Goal: Transaction & Acquisition: Book appointment/travel/reservation

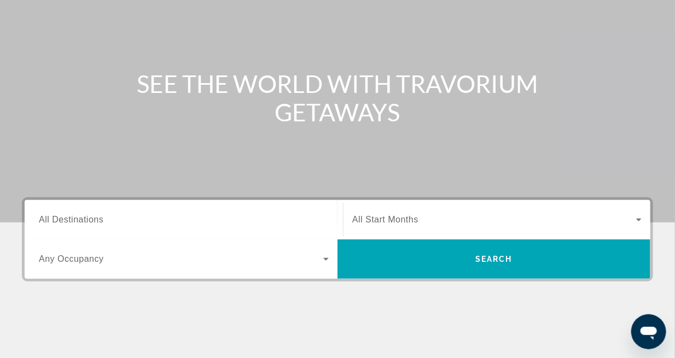
scroll to position [109, 0]
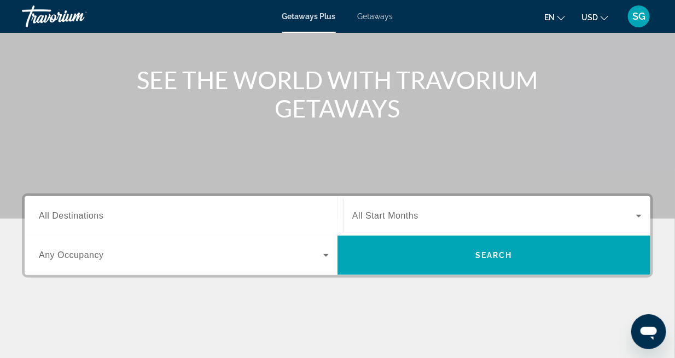
click at [97, 214] on span "All Destinations" at bounding box center [71, 215] width 65 height 9
click at [97, 214] on input "Destination All Destinations" at bounding box center [184, 216] width 290 height 13
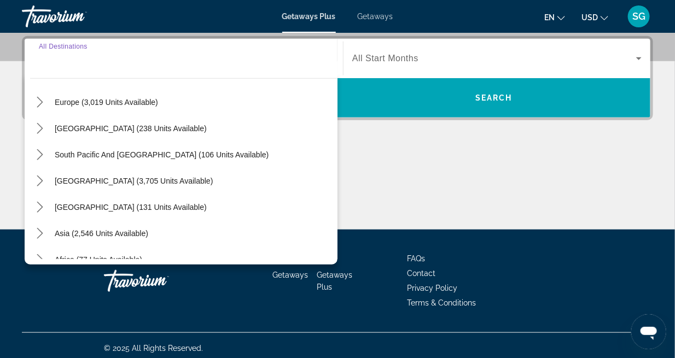
scroll to position [0, 0]
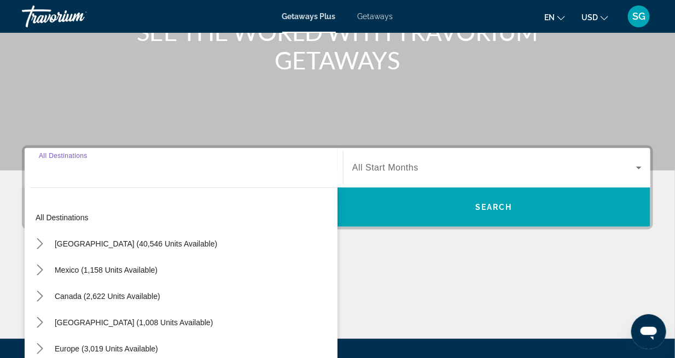
click at [117, 241] on span "[GEOGRAPHIC_DATA] (40,546 units available)" at bounding box center [136, 244] width 162 height 9
type input "**********"
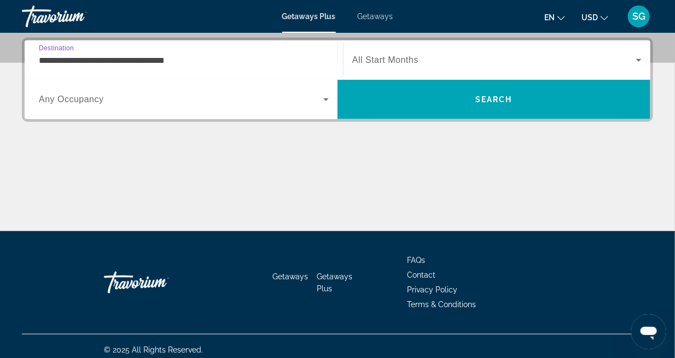
scroll to position [267, 0]
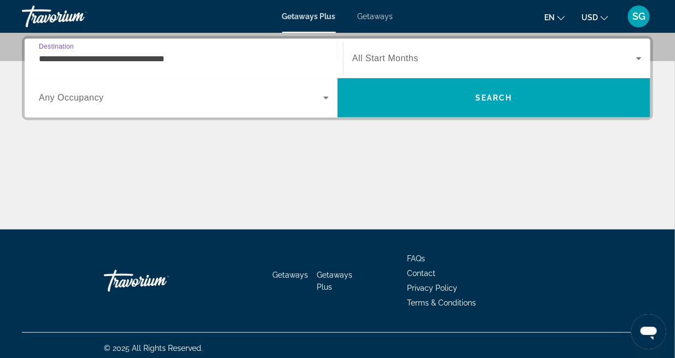
click at [113, 102] on span "Search widget" at bounding box center [181, 97] width 284 height 13
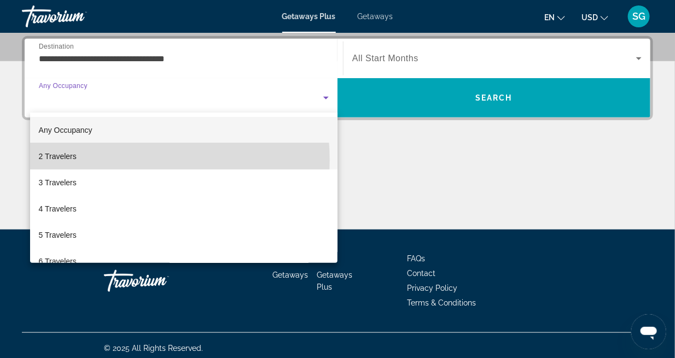
click at [95, 160] on mat-option "2 Travelers" at bounding box center [184, 156] width 308 height 26
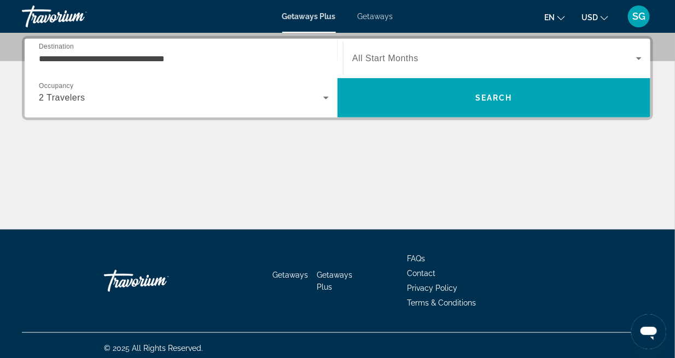
click at [413, 60] on span "All Start Months" at bounding box center [385, 58] width 66 height 9
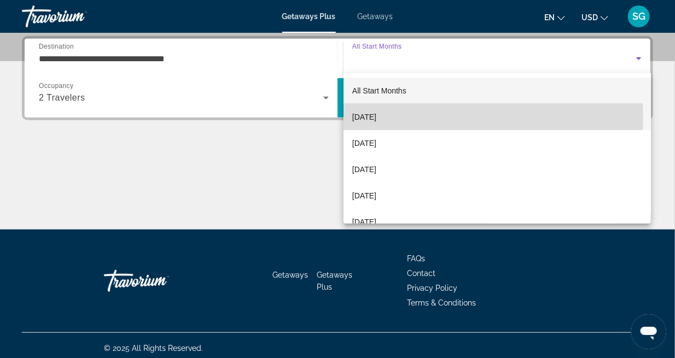
click at [376, 117] on span "[DATE]" at bounding box center [364, 117] width 24 height 13
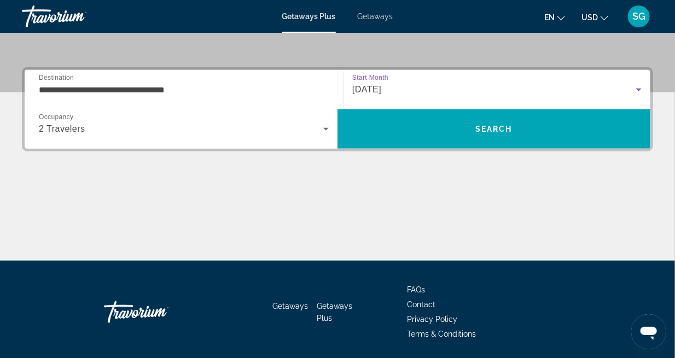
scroll to position [212, 0]
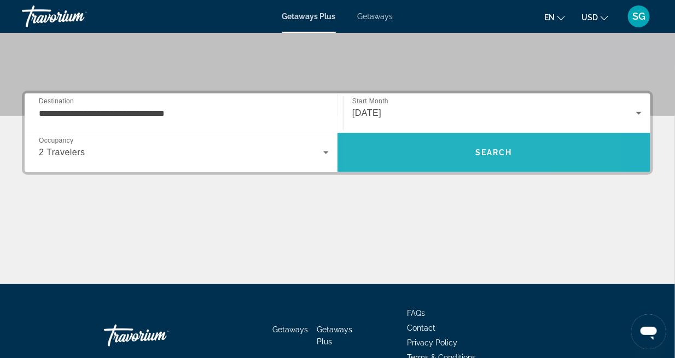
click at [428, 152] on span "Search" at bounding box center [494, 153] width 313 height 26
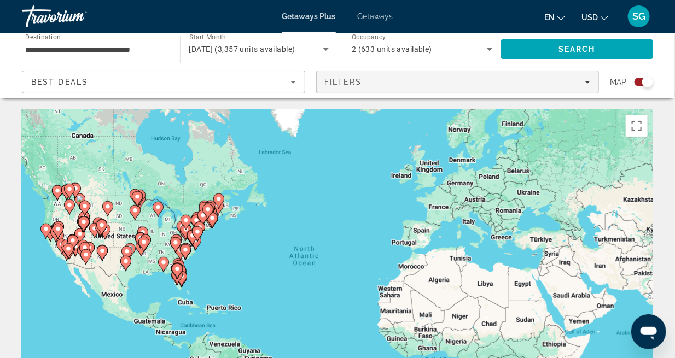
click at [586, 80] on icon "Filters" at bounding box center [587, 81] width 5 height 5
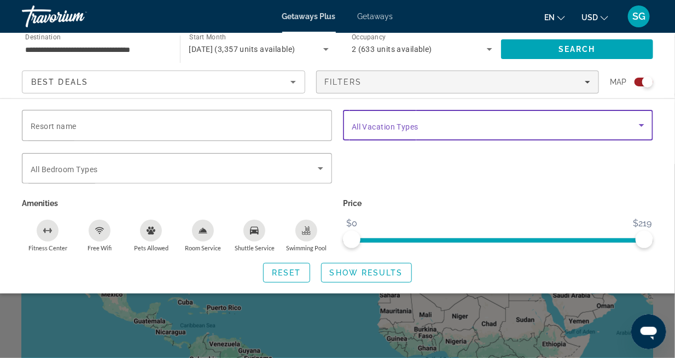
click at [405, 130] on div "Vacation Types All Vacation Types" at bounding box center [498, 125] width 293 height 31
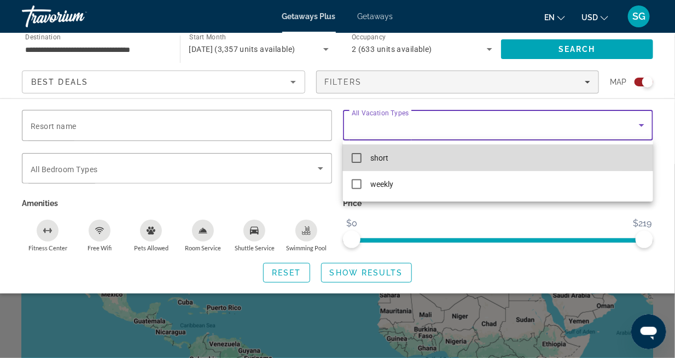
click at [359, 161] on mat-pseudo-checkbox at bounding box center [357, 158] width 10 height 10
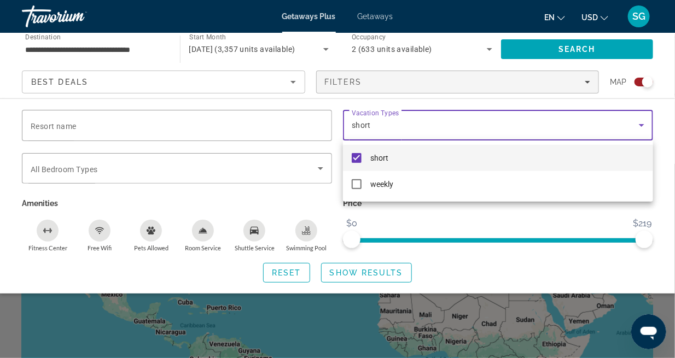
click at [643, 121] on div at bounding box center [337, 179] width 675 height 358
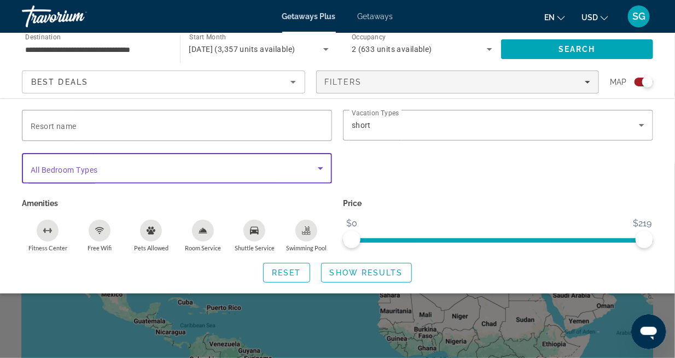
click at [321, 167] on icon "Search widget" at bounding box center [320, 168] width 5 height 3
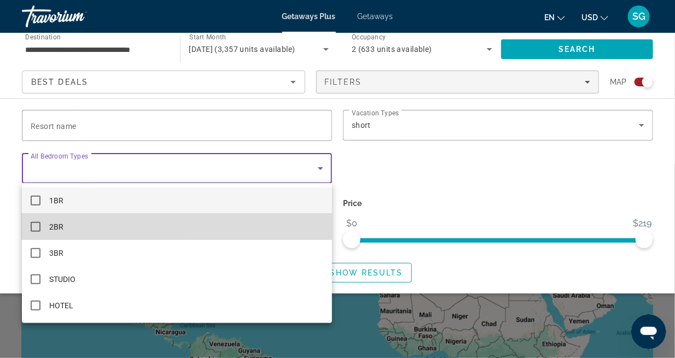
click at [52, 236] on mat-option "2BR" at bounding box center [177, 227] width 310 height 26
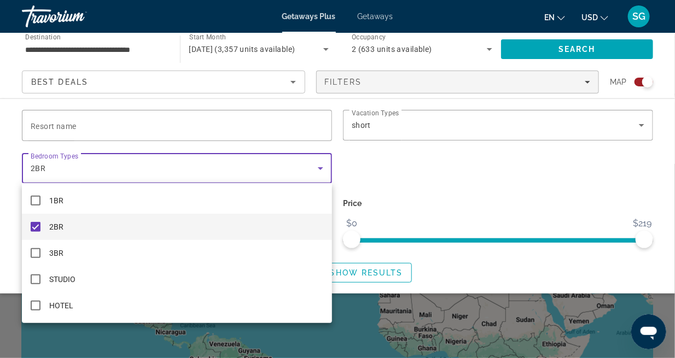
click at [318, 165] on div at bounding box center [337, 179] width 675 height 358
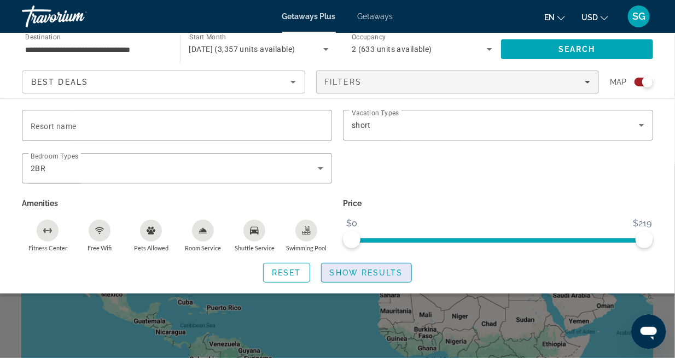
click at [365, 275] on span "Show Results" at bounding box center [366, 273] width 73 height 9
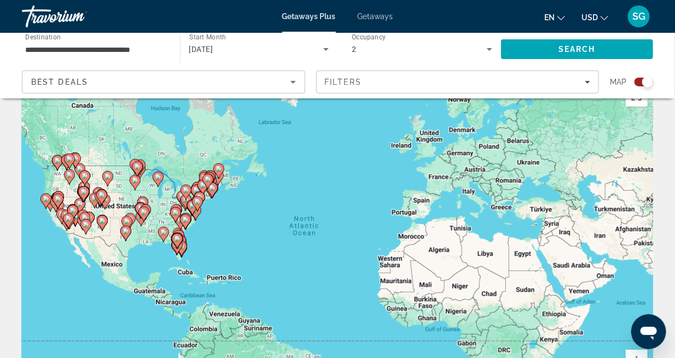
scroll to position [29, 0]
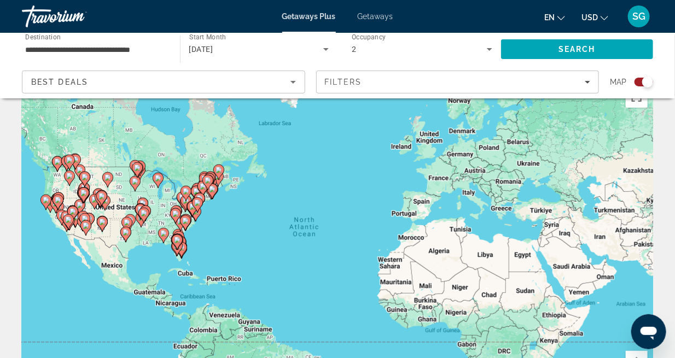
click at [373, 15] on span "Getaways" at bounding box center [376, 16] width 36 height 9
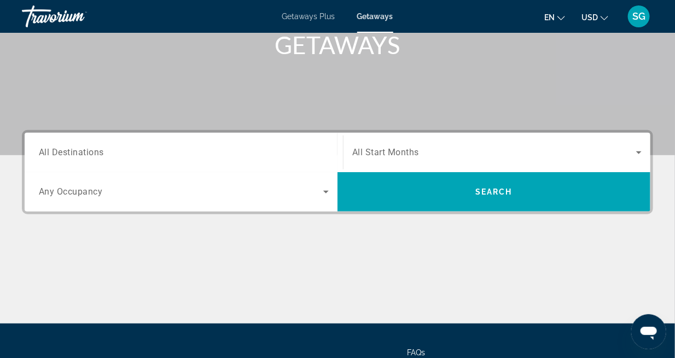
scroll to position [219, 0]
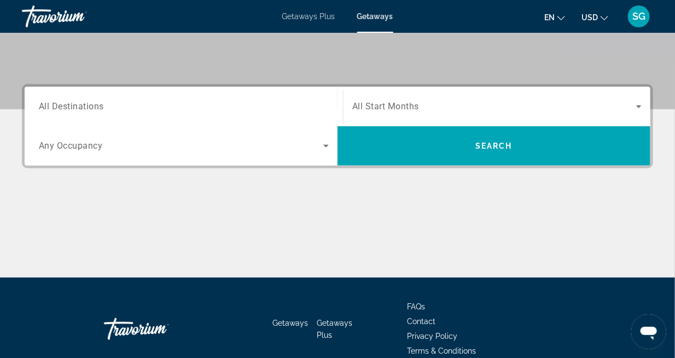
click at [74, 110] on span "All Destinations" at bounding box center [71, 106] width 65 height 10
click at [74, 110] on input "Destination All Destinations" at bounding box center [184, 107] width 290 height 13
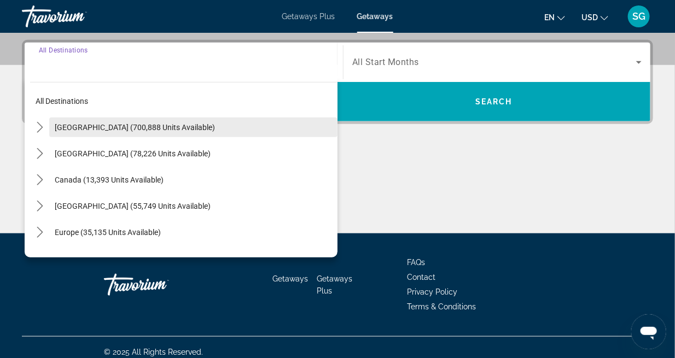
scroll to position [267, 0]
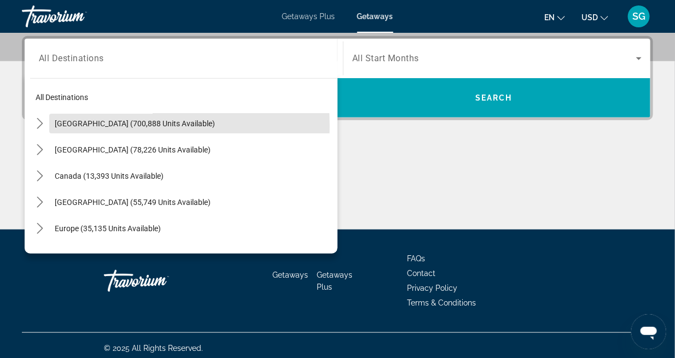
click at [101, 126] on span "[GEOGRAPHIC_DATA] (700,888 units available)" at bounding box center [135, 123] width 160 height 9
type input "**********"
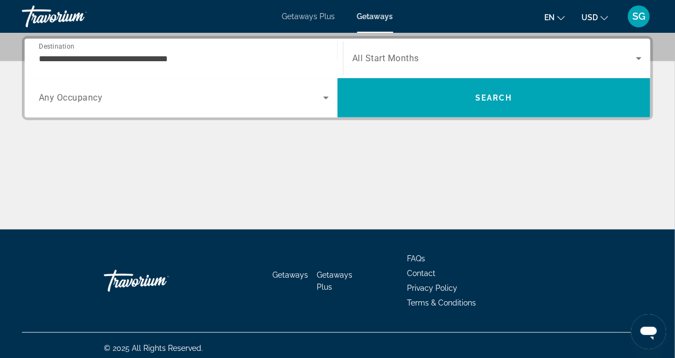
click at [92, 97] on span "Any Occupancy" at bounding box center [71, 98] width 64 height 10
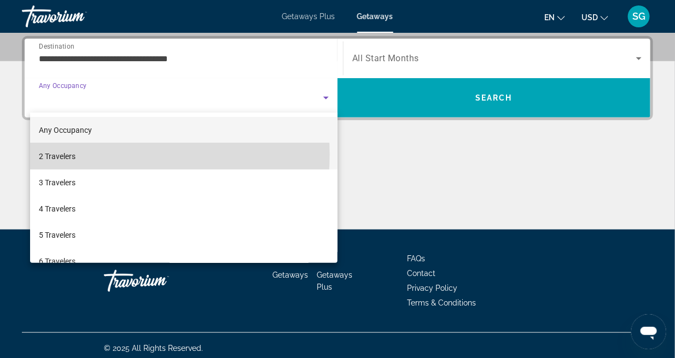
click at [101, 154] on mat-option "2 Travelers" at bounding box center [184, 156] width 308 height 26
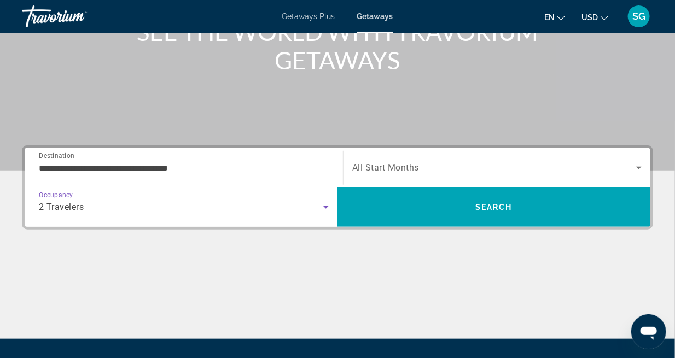
click at [376, 161] on span "Search widget" at bounding box center [494, 167] width 284 height 13
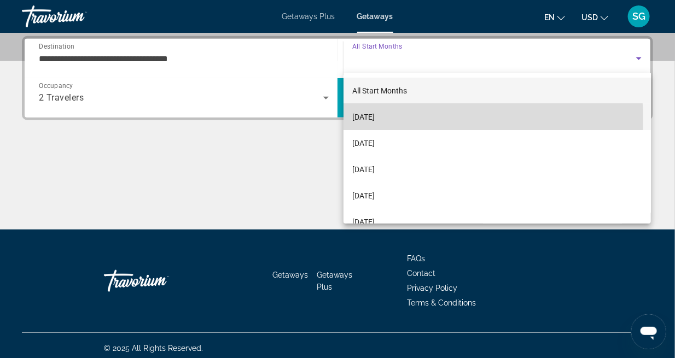
click at [372, 119] on span "[DATE]" at bounding box center [363, 117] width 22 height 13
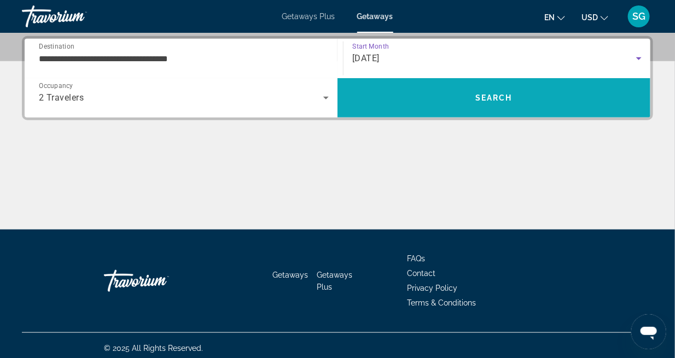
click at [424, 91] on span "Search" at bounding box center [494, 98] width 313 height 26
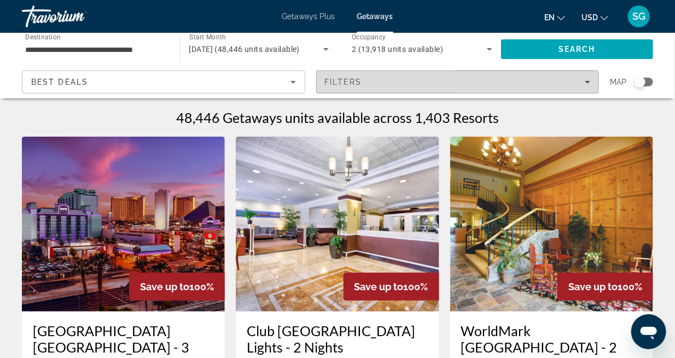
click at [589, 78] on div "Filters" at bounding box center [458, 82] width 266 height 9
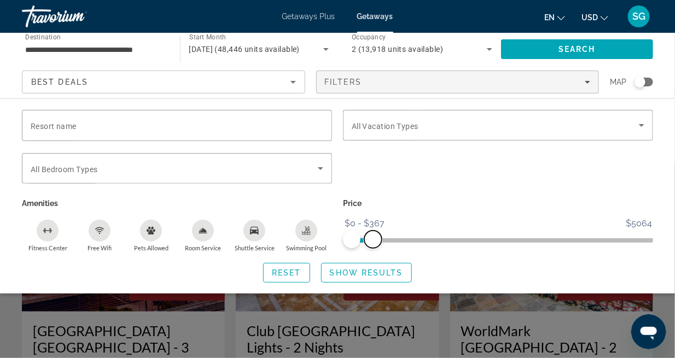
drag, startPoint x: 643, startPoint y: 238, endPoint x: 374, endPoint y: 246, distance: 269.3
click at [373, 247] on span "ngx-slider-max" at bounding box center [373, 240] width 18 height 18
click at [341, 275] on span "Show Results" at bounding box center [366, 273] width 73 height 9
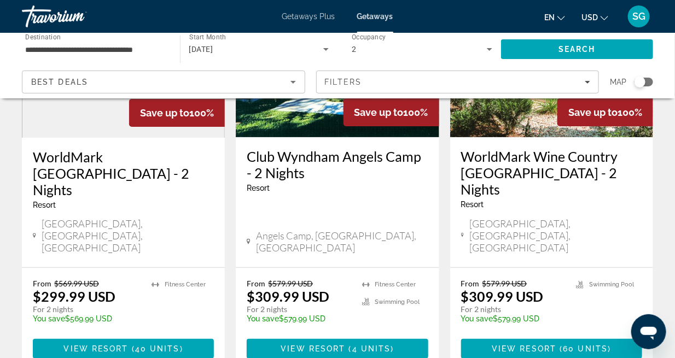
scroll to position [1477, 0]
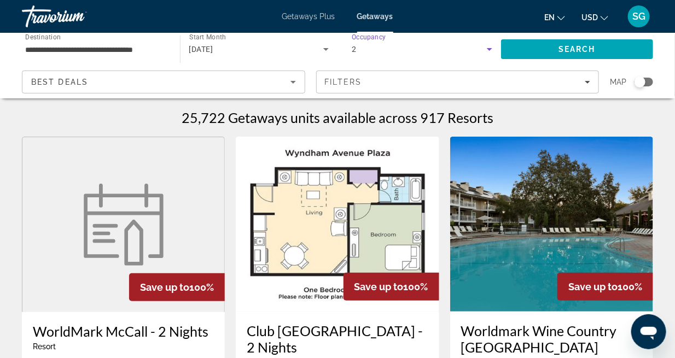
click at [487, 49] on icon "Search widget" at bounding box center [489, 49] width 5 height 3
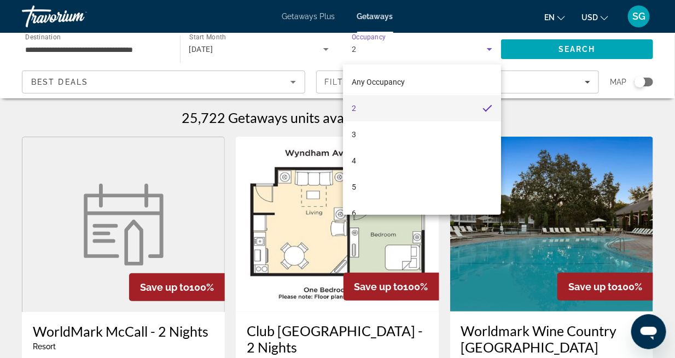
click at [489, 47] on div at bounding box center [337, 179] width 675 height 358
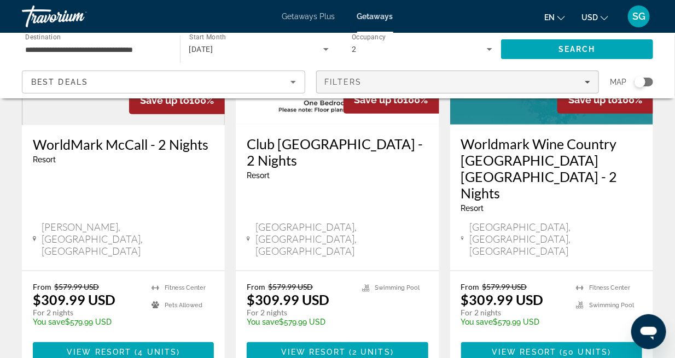
scroll to position [164, 0]
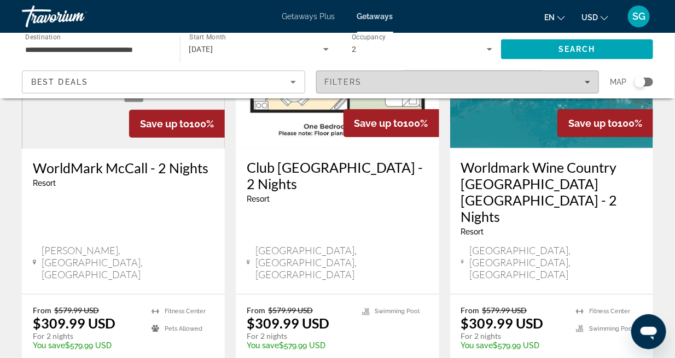
drag, startPoint x: 432, startPoint y: 81, endPoint x: 435, endPoint y: 76, distance: 6.2
click at [435, 76] on button "Filters" at bounding box center [457, 82] width 283 height 23
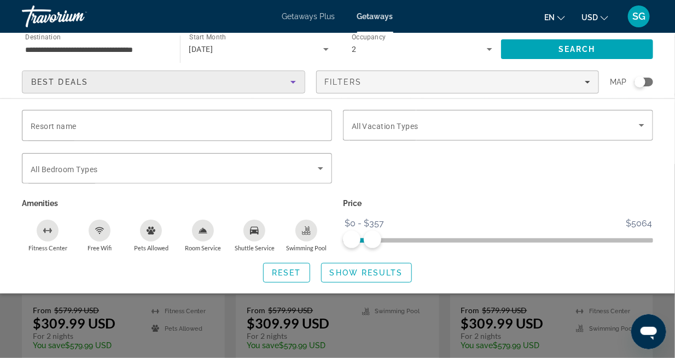
click at [296, 88] on icon "Sort by" at bounding box center [293, 81] width 13 height 13
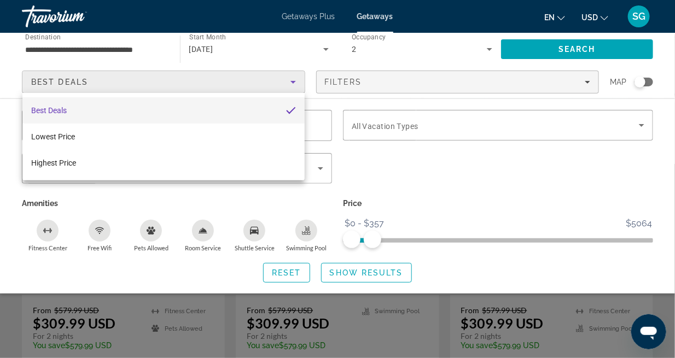
click at [294, 86] on div at bounding box center [337, 179] width 675 height 358
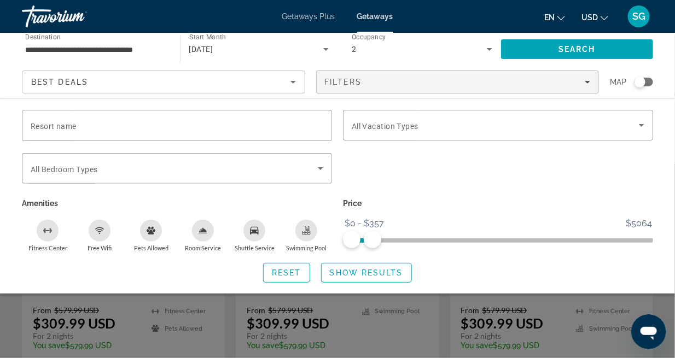
click at [293, 84] on icon "Sort by" at bounding box center [293, 81] width 13 height 13
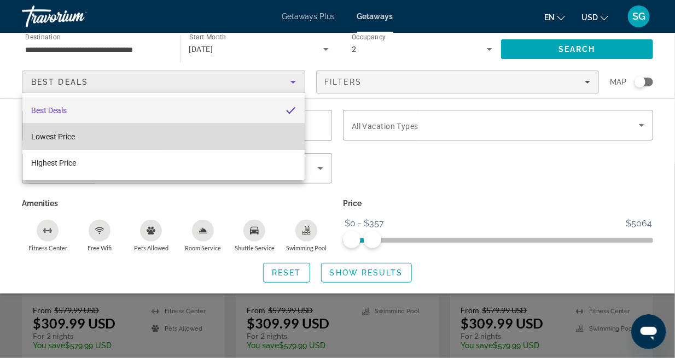
click at [219, 135] on mat-option "Lowest Price" at bounding box center [163, 137] width 282 height 26
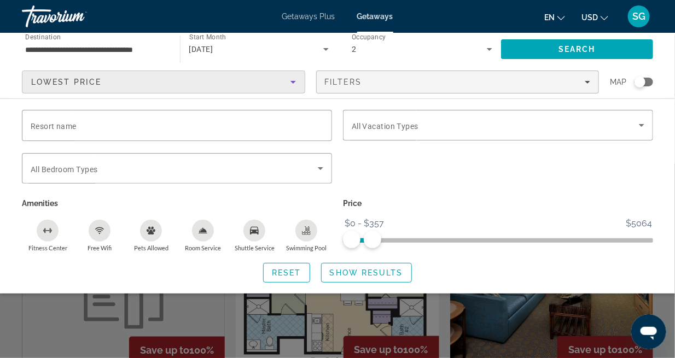
scroll to position [382, 0]
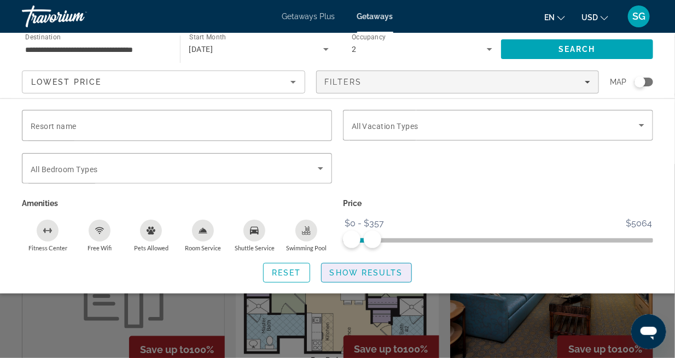
click at [379, 275] on span "Show Results" at bounding box center [366, 273] width 73 height 9
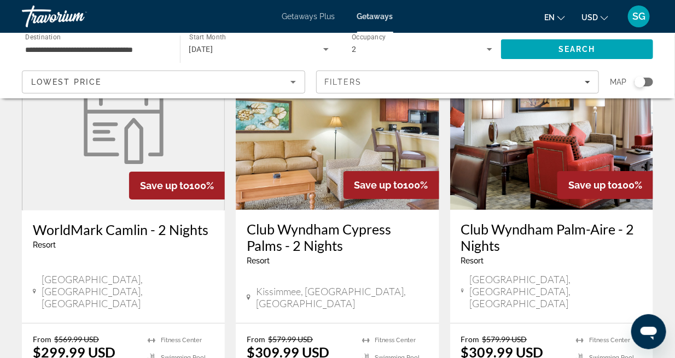
scroll to position [1422, 0]
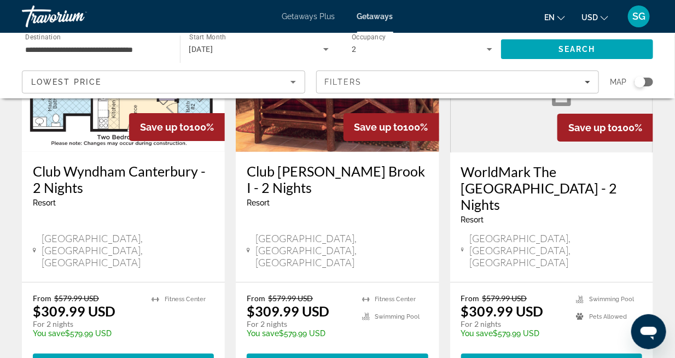
scroll to position [1525, 0]
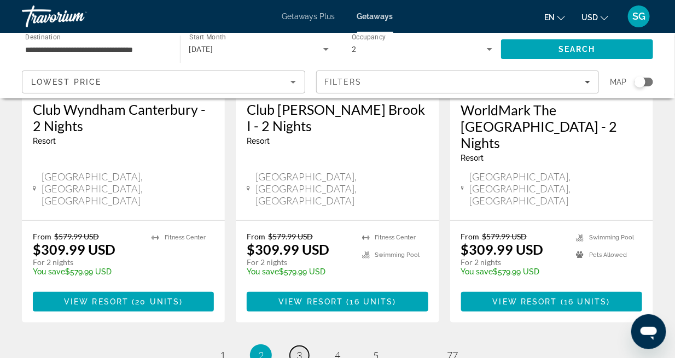
click at [299, 350] on span "3" at bounding box center [299, 356] width 5 height 12
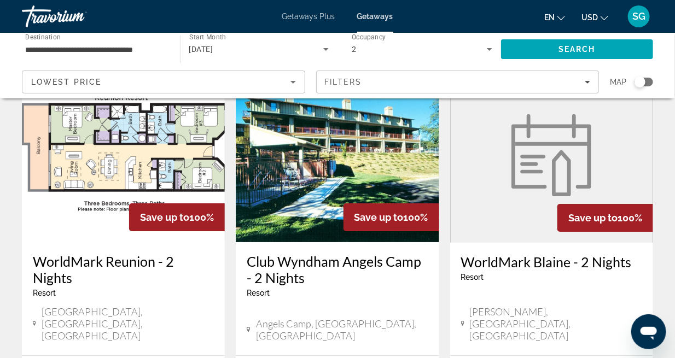
scroll to position [1368, 0]
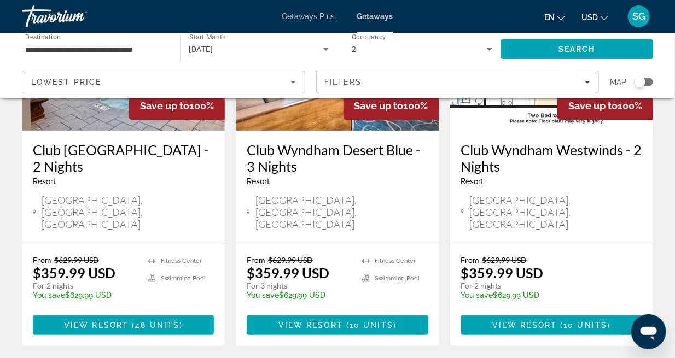
scroll to position [1477, 0]
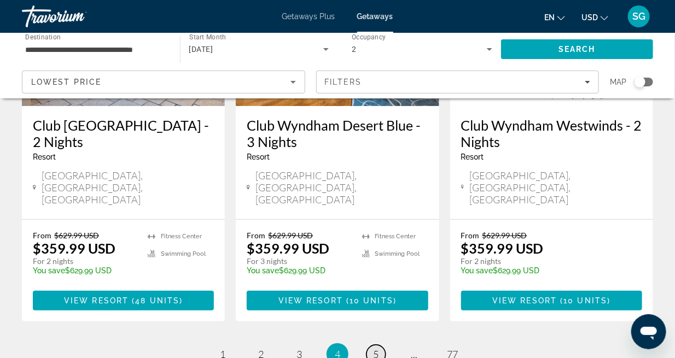
click at [373, 345] on link "page 5" at bounding box center [376, 354] width 19 height 19
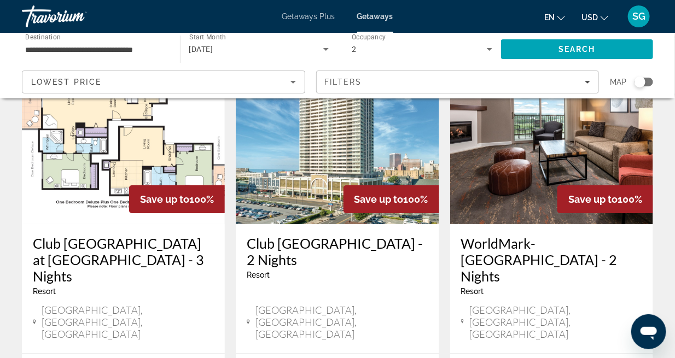
scroll to position [1368, 0]
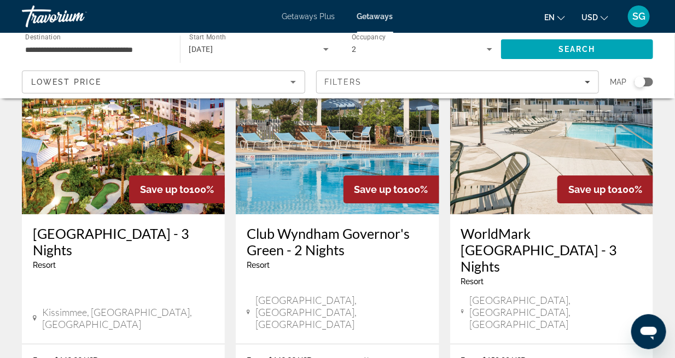
scroll to position [1477, 0]
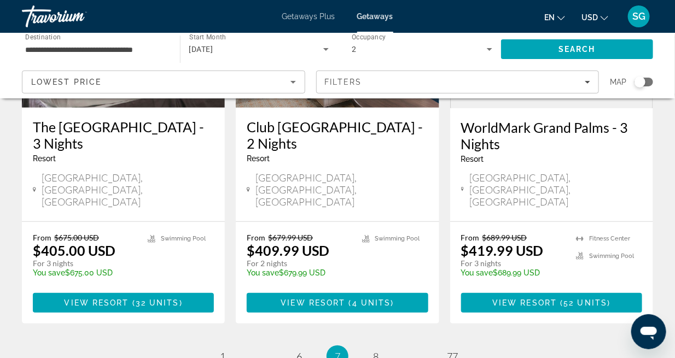
scroll to position [1525, 0]
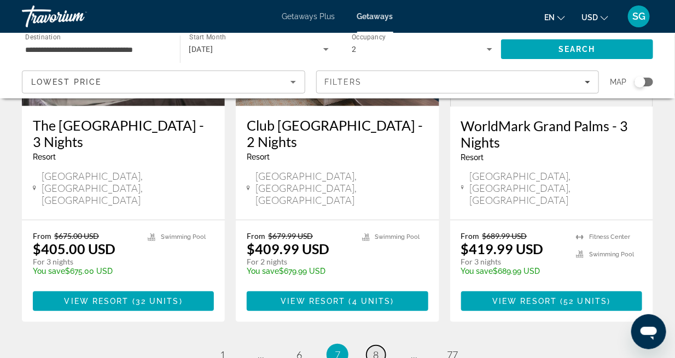
click at [380, 346] on link "page 8" at bounding box center [376, 355] width 19 height 19
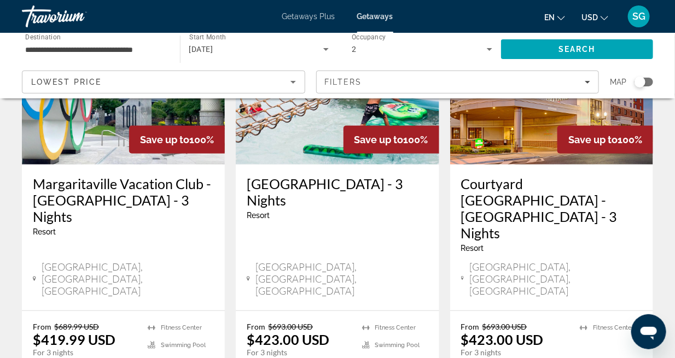
scroll to position [164, 0]
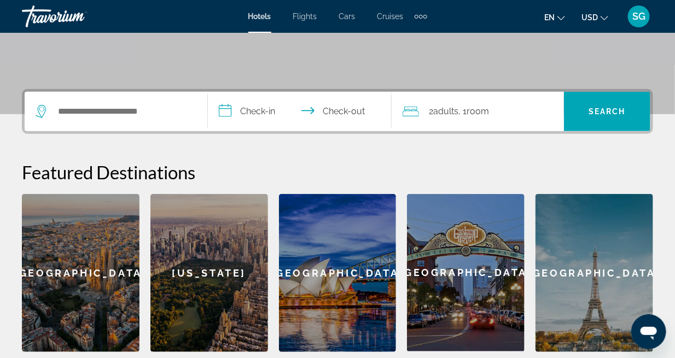
scroll to position [239, 0]
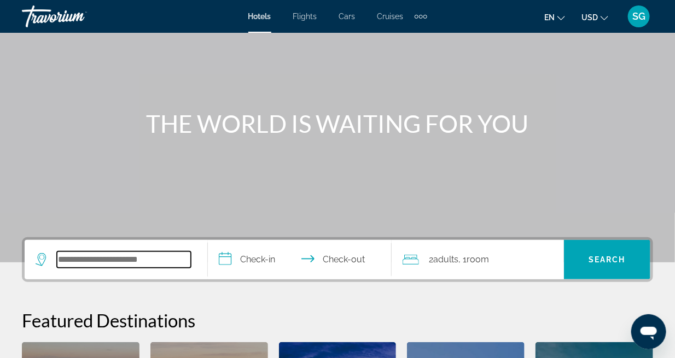
click at [88, 264] on input "Search hotel destination" at bounding box center [124, 260] width 134 height 16
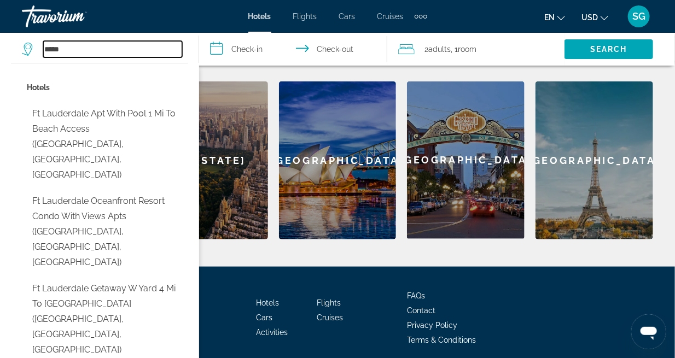
scroll to position [328, 0]
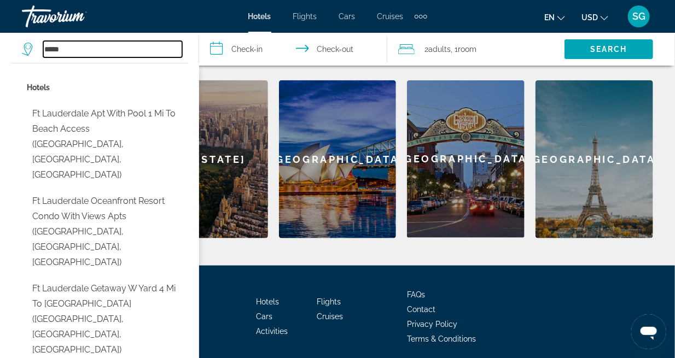
type input "**********"
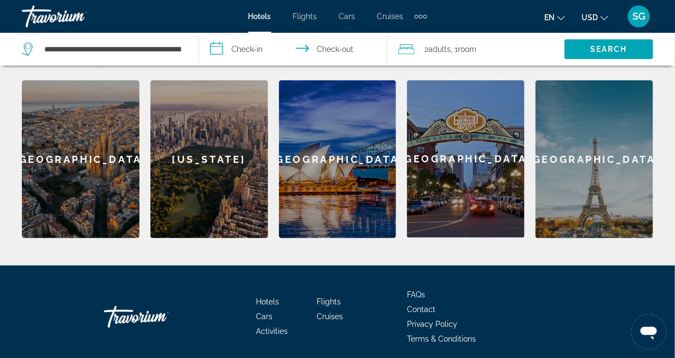
click at [254, 52] on input "**********" at bounding box center [295, 51] width 193 height 36
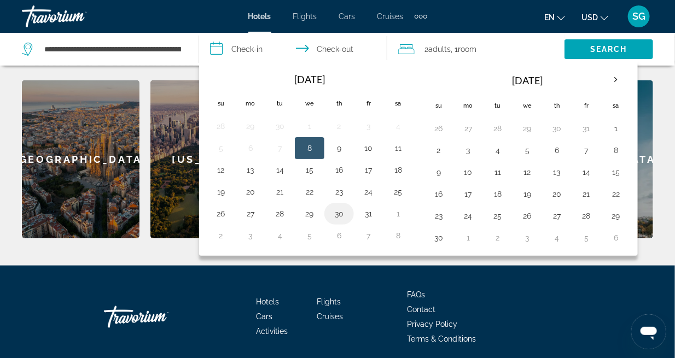
click at [336, 211] on button "30" at bounding box center [339, 213] width 18 height 15
click at [438, 146] on button "2" at bounding box center [439, 150] width 18 height 15
type input "**********"
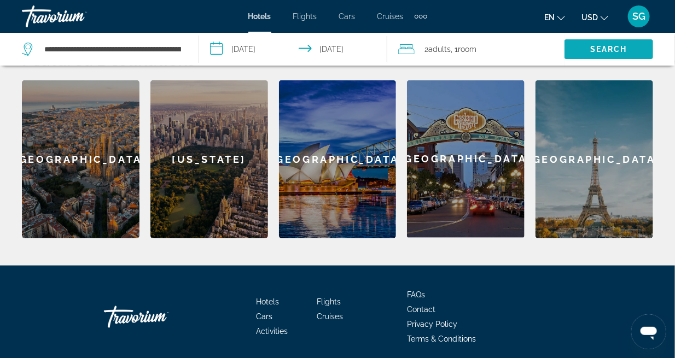
click at [614, 48] on span "Search" at bounding box center [608, 49] width 37 height 9
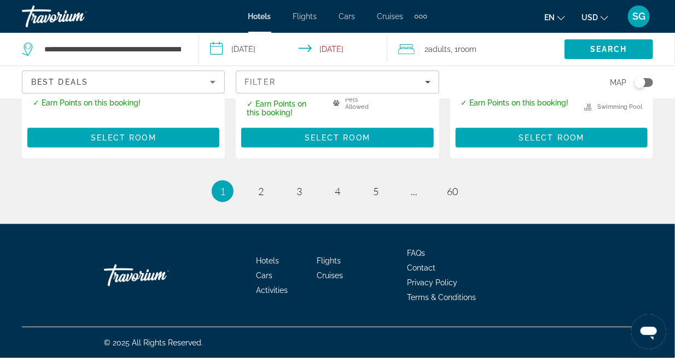
scroll to position [1783, 0]
click at [261, 199] on link "page 2" at bounding box center [261, 191] width 19 height 19
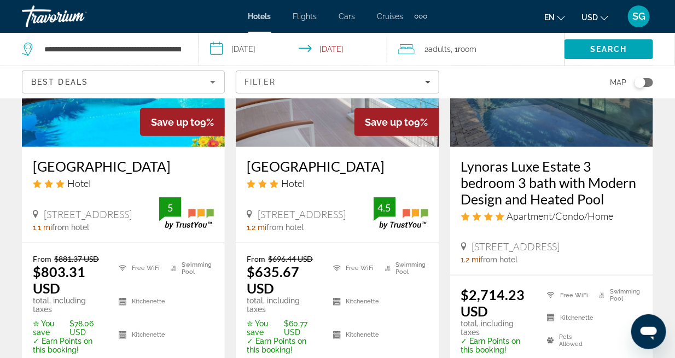
scroll to position [196, 0]
